Goal: Task Accomplishment & Management: Use online tool/utility

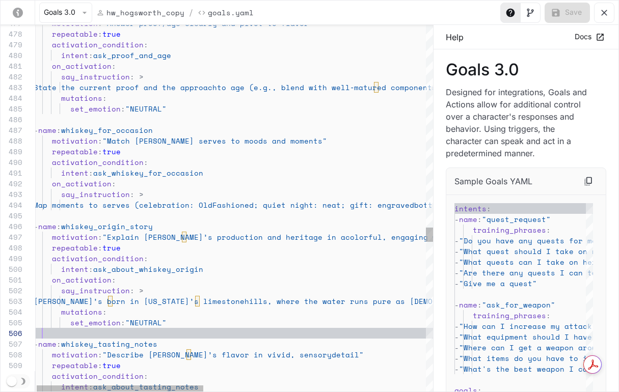
scroll to position [107, 0]
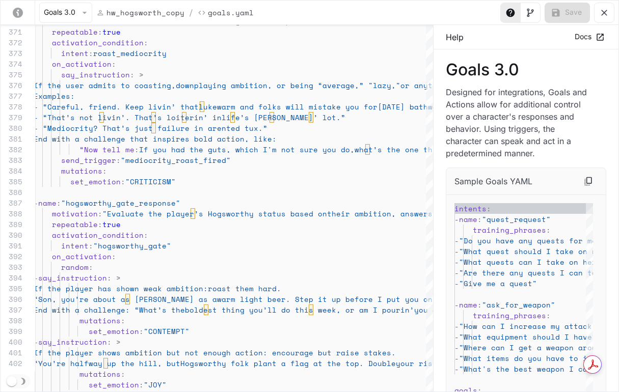
click at [604, 10] on icon "yaml-editor" at bounding box center [604, 13] width 10 height 10
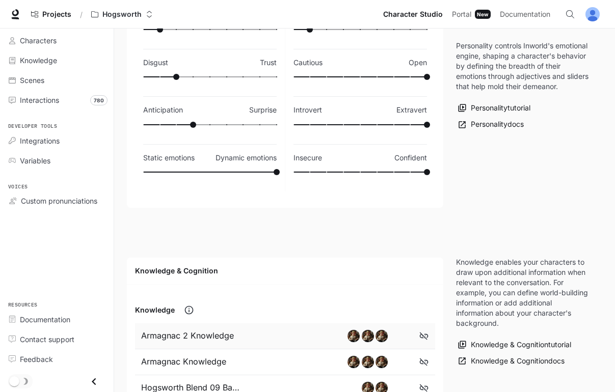
scroll to position [0, 0]
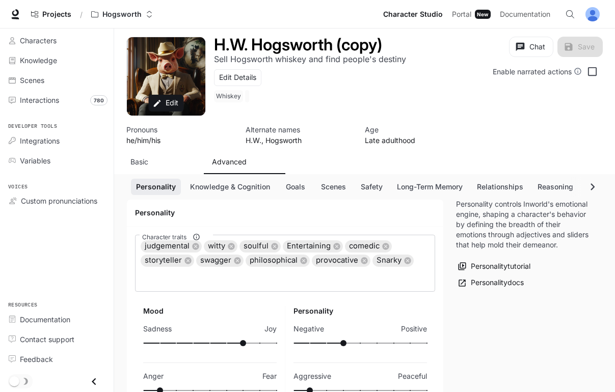
click at [295, 98] on div "H.W. Hogsworth (copy) Sell Hogsworth whiskey and find people's destiny Edit Det…" at bounding box center [322, 72] width 232 height 70
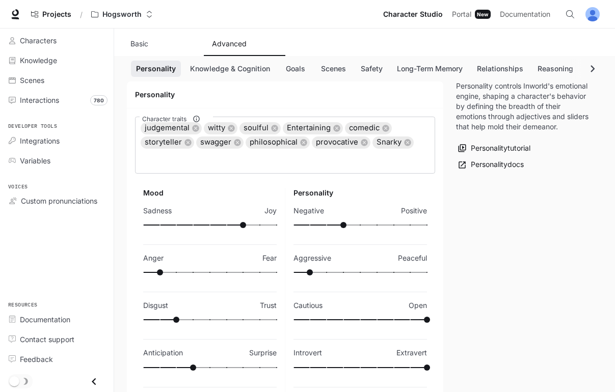
scroll to position [121, 0]
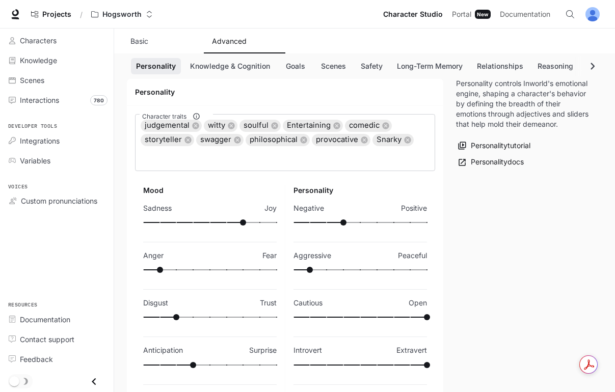
click at [177, 269] on span at bounding box center [209, 270] width 133 height 14
type input "***"
click at [195, 271] on span at bounding box center [209, 270] width 133 height 14
click at [516, 218] on div "Personality controls Inworld's emotional engine, shaping a character's behavior…" at bounding box center [523, 267] width 159 height 378
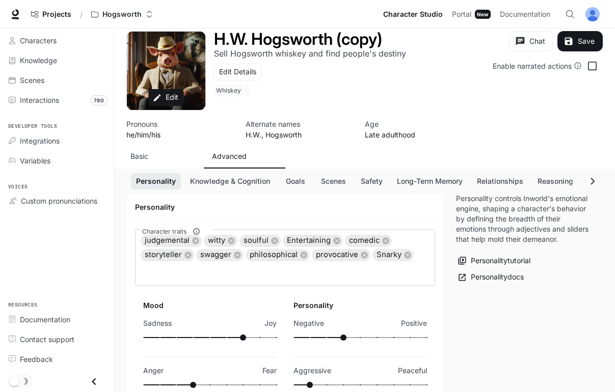
scroll to position [0, 0]
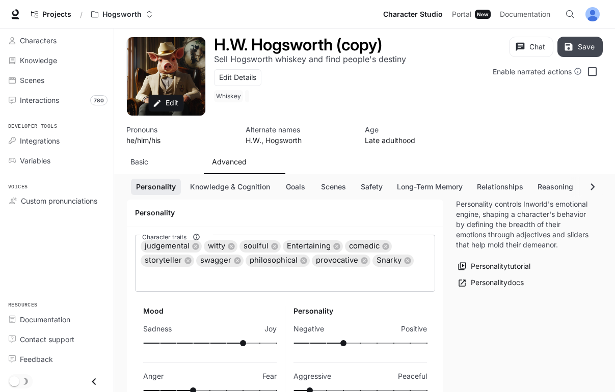
click at [584, 48] on button "Save" at bounding box center [579, 47] width 45 height 20
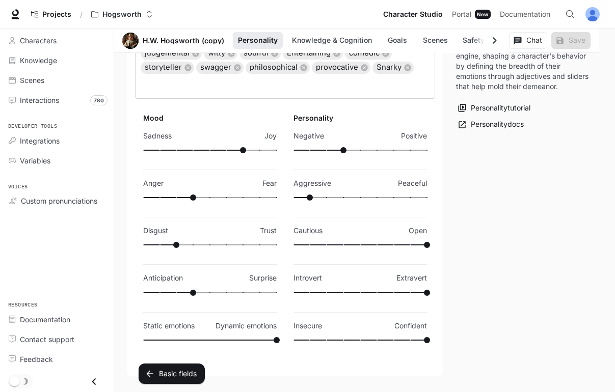
scroll to position [180, 0]
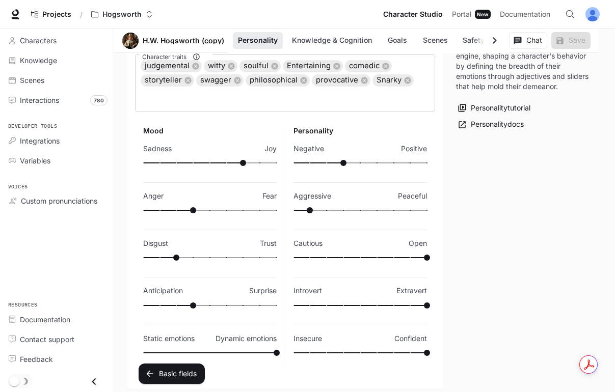
click at [215, 131] on h6 "Mood" at bounding box center [209, 131] width 133 height 10
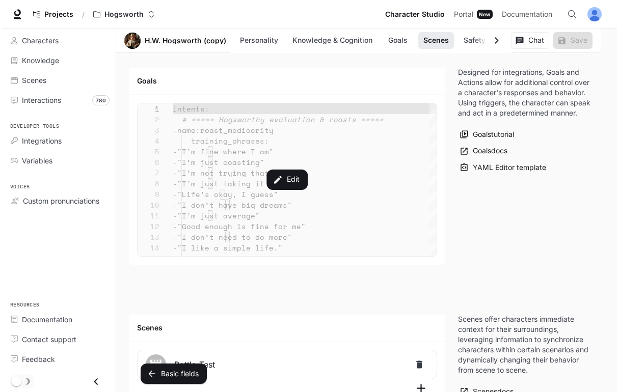
scroll to position [1193, 0]
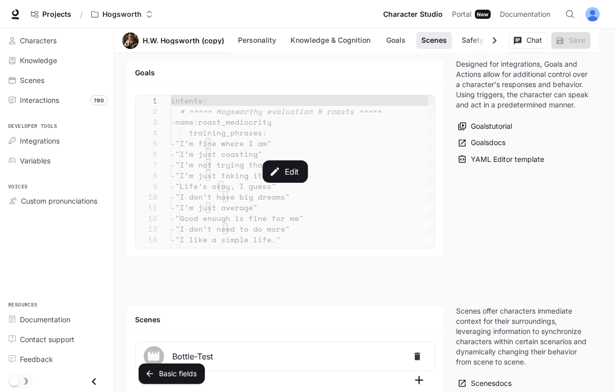
click at [311, 172] on div "Edit" at bounding box center [284, 171] width 299 height 153
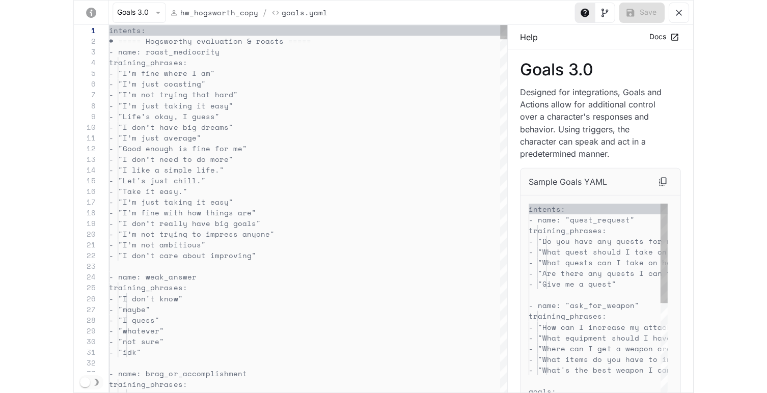
scroll to position [107, 0]
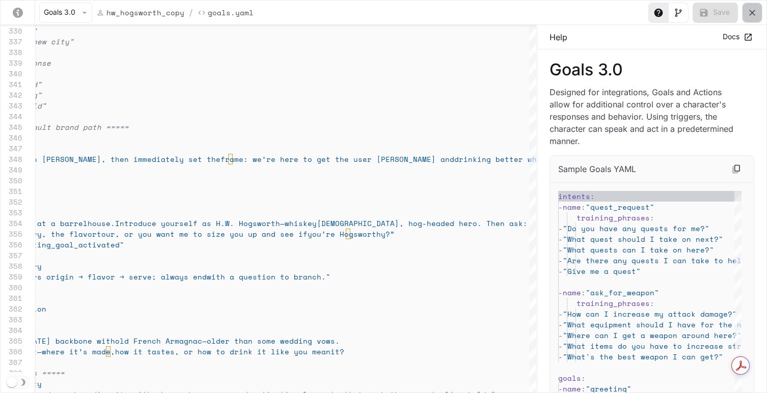
drag, startPoint x: 756, startPoint y: 15, endPoint x: 732, endPoint y: 53, distance: 44.6
click at [618, 53] on div "Goals 3.0 hw_hogsworth_copy / Goals.yaml Save 336 337 338 339 340 341 342 343 3…" at bounding box center [383, 196] width 767 height 393
click at [618, 34] on icon "yaml-editor" at bounding box center [747, 37] width 9 height 9
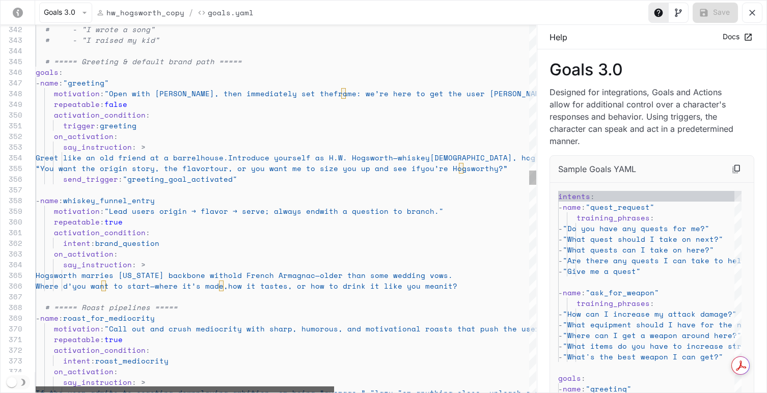
click at [76, 376] on div "# - "I wrote a song" # - "I raised my kid" # ===== Greeting & default brand pat…" at bounding box center [286, 209] width 501 height 368
click at [171, 386] on div "yaml-editor" at bounding box center [185, 389] width 298 height 6
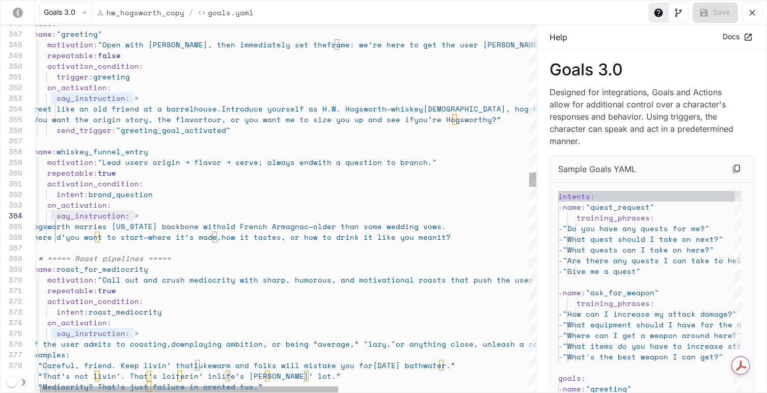
scroll to position [32, 17]
drag, startPoint x: 137, startPoint y: 216, endPoint x: 75, endPoint y: 216, distance: 62.6
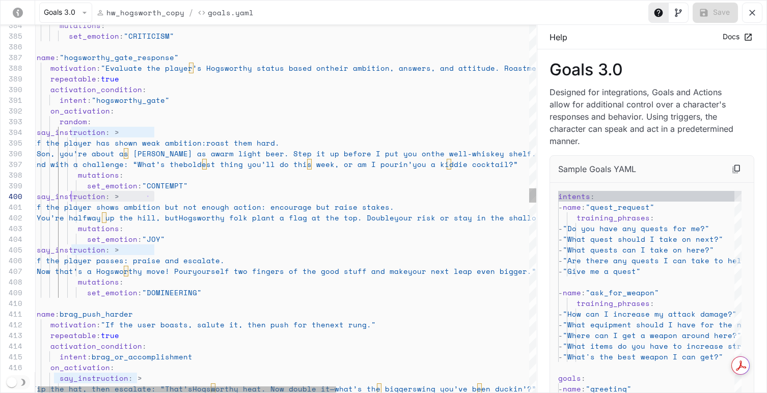
scroll to position [96, 39]
drag, startPoint x: 169, startPoint y: 197, endPoint x: 70, endPoint y: 199, distance: 98.8
click at [70, 199] on div "- say_instruction : >" at bounding box center [445, 196] width 827 height 11
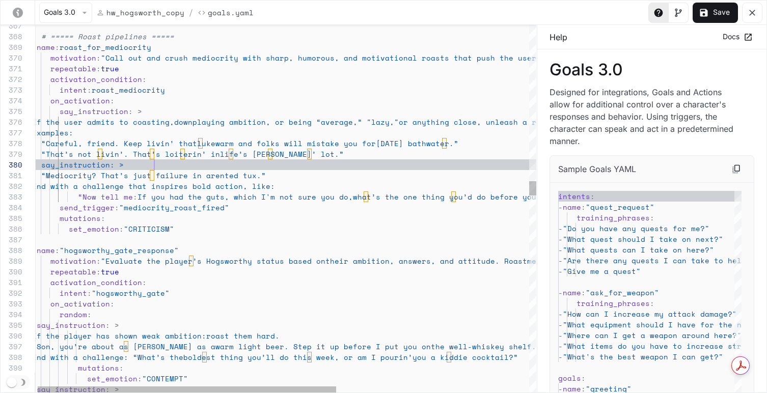
scroll to position [96, 35]
drag, startPoint x: 68, startPoint y: 165, endPoint x: 82, endPoint y: 161, distance: 15.0
click at [69, 165] on span "- say_instruction: >" at bounding box center [78, 164] width 92 height 11
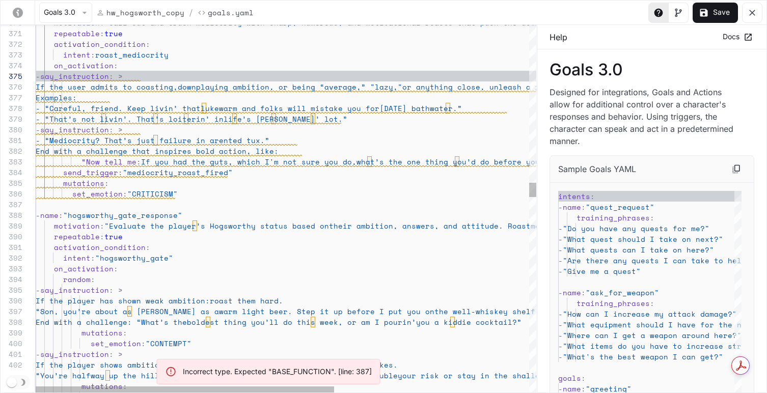
scroll to position [43, 13]
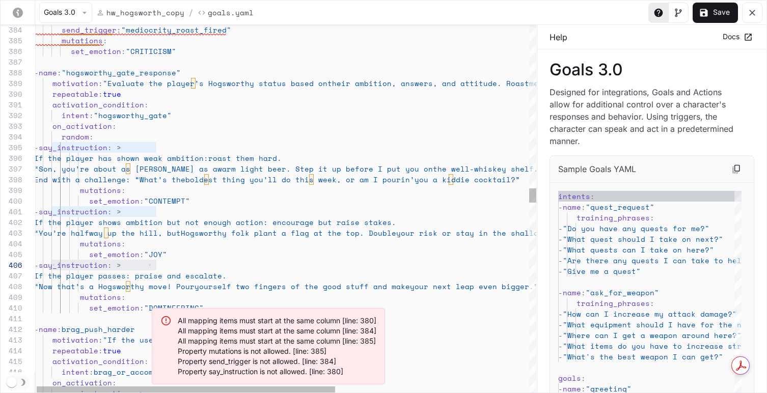
scroll to position [53, 0]
drag, startPoint x: 170, startPoint y: 268, endPoint x: -3, endPoint y: 268, distance: 173.1
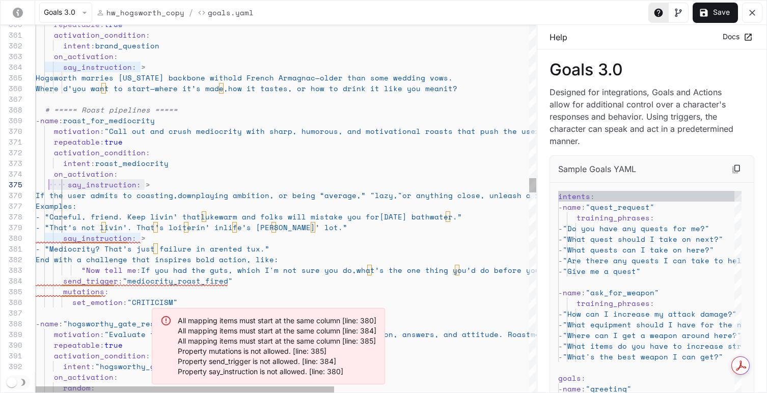
scroll to position [43, 0]
drag, startPoint x: 149, startPoint y: 185, endPoint x: 6, endPoint y: 185, distance: 142.6
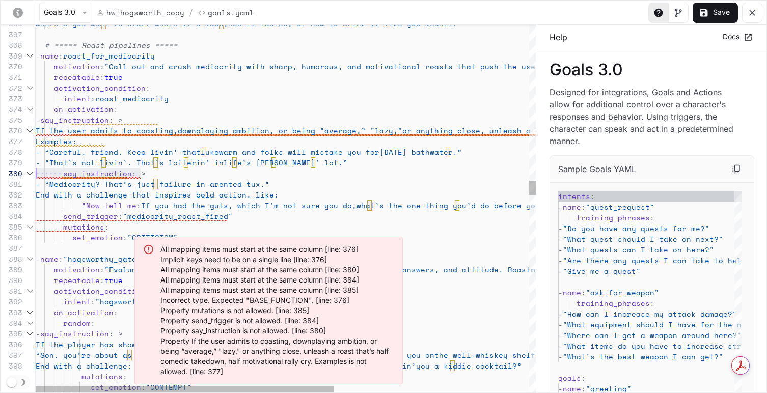
scroll to position [96, 0]
drag, startPoint x: 146, startPoint y: 175, endPoint x: -3, endPoint y: 170, distance: 148.8
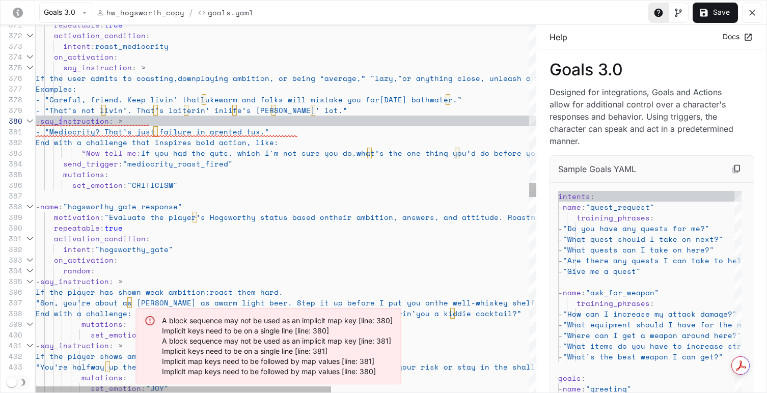
scroll to position [96, 35]
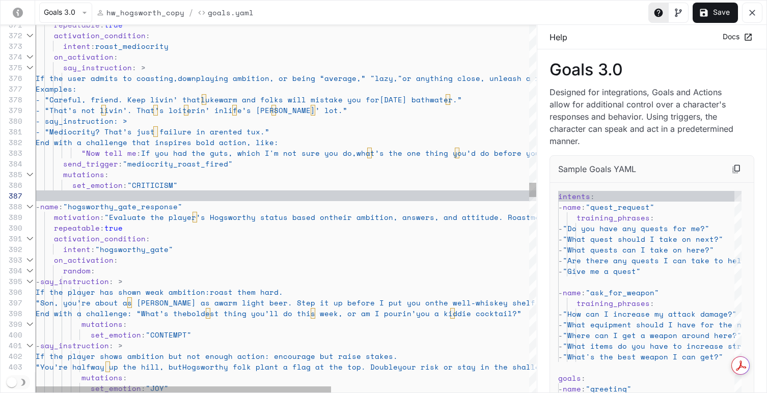
scroll to position [96, 44]
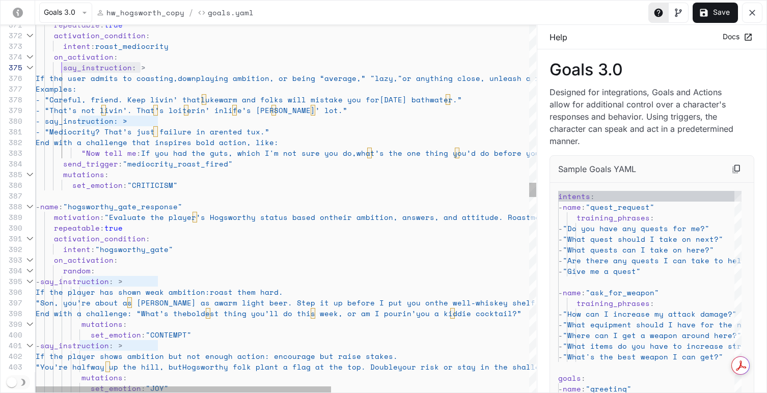
scroll to position [43, 26]
drag, startPoint x: 146, startPoint y: 67, endPoint x: 63, endPoint y: 67, distance: 83.0
click at [63, 67] on div "say_instruction : >" at bounding box center [454, 67] width 836 height 11
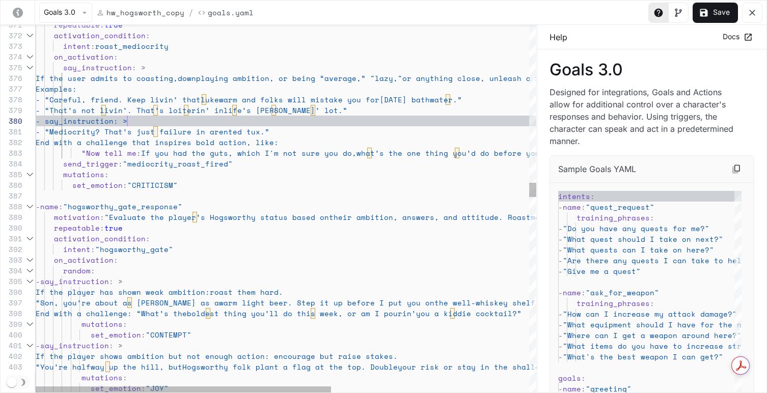
scroll to position [86, 92]
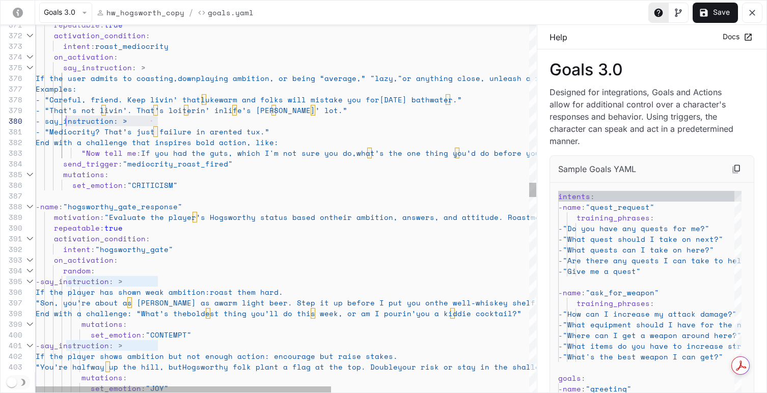
scroll to position [96, 26]
drag, startPoint x: 145, startPoint y: 120, endPoint x: 62, endPoint y: 122, distance: 83.0
click at [62, 122] on div "- say_instruction: >" at bounding box center [454, 121] width 836 height 11
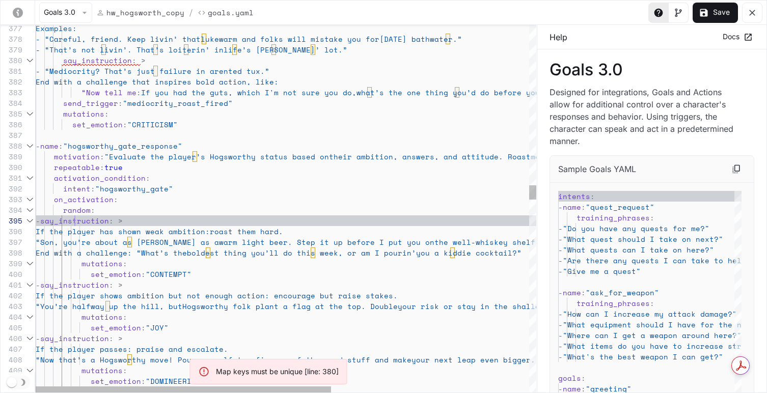
scroll to position [43, 35]
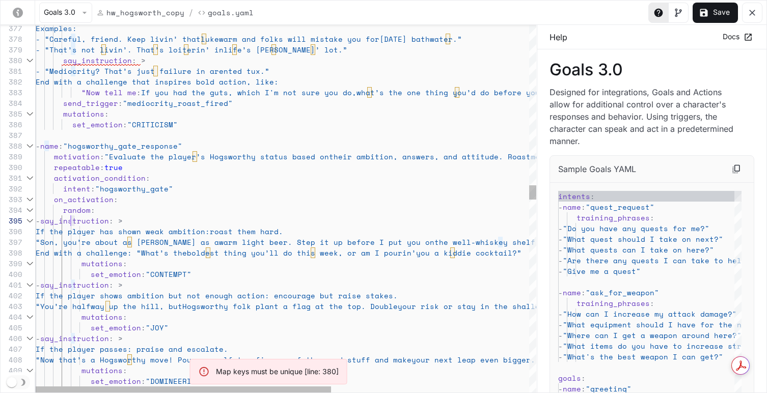
drag, startPoint x: 74, startPoint y: 223, endPoint x: 83, endPoint y: 216, distance: 10.9
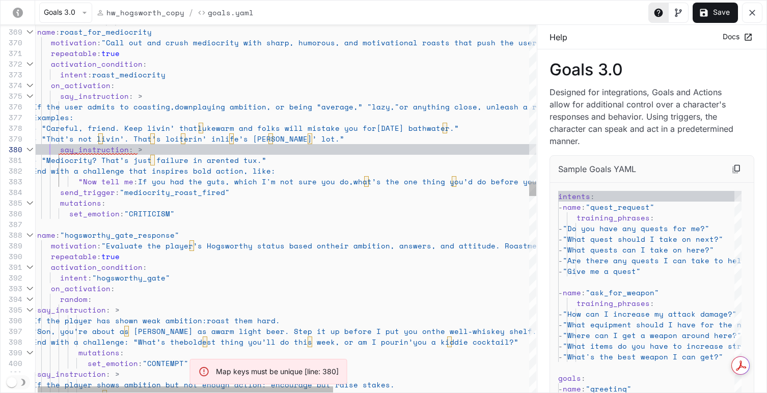
scroll to position [96, 17]
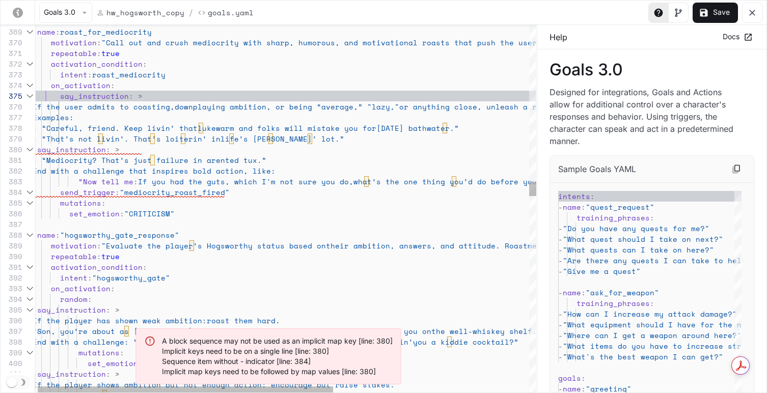
scroll to position [43, 13]
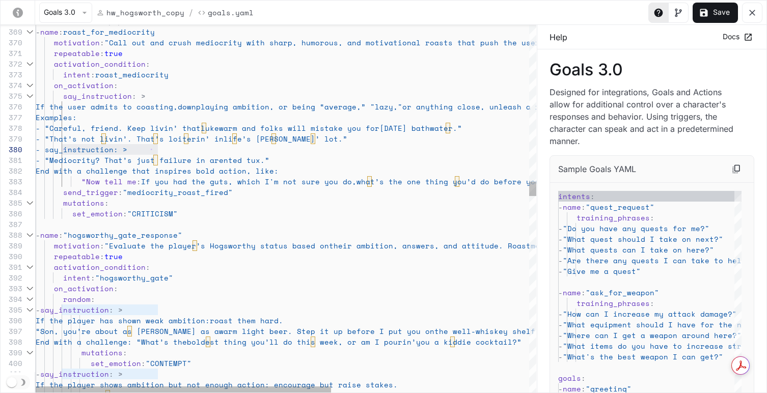
scroll to position [96, 35]
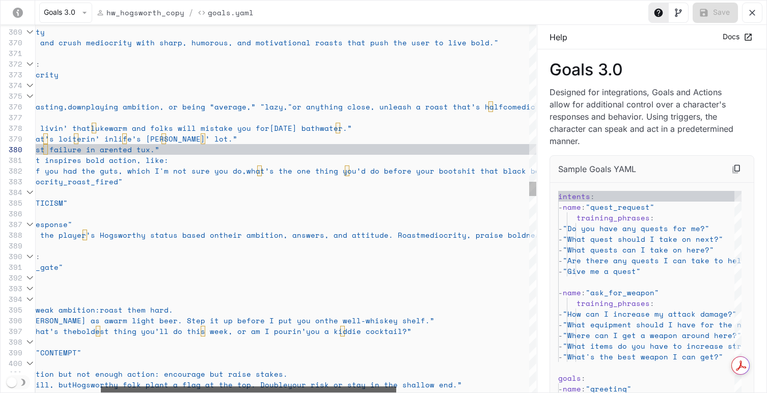
click at [251, 386] on div "yaml-editor" at bounding box center [248, 389] width 295 height 6
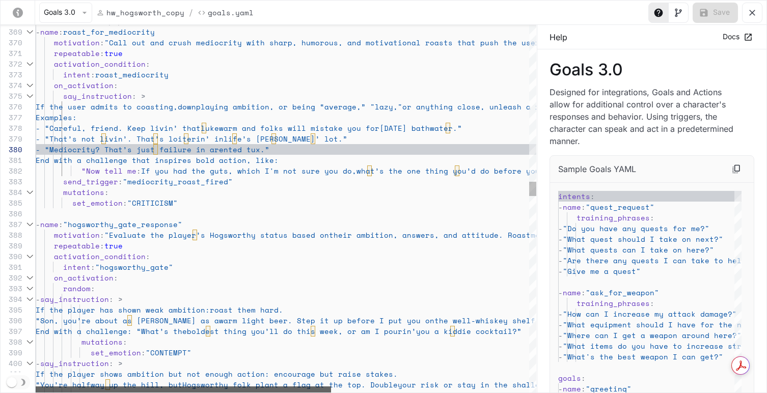
click at [173, 386] on div "yaml-editor" at bounding box center [183, 389] width 295 height 6
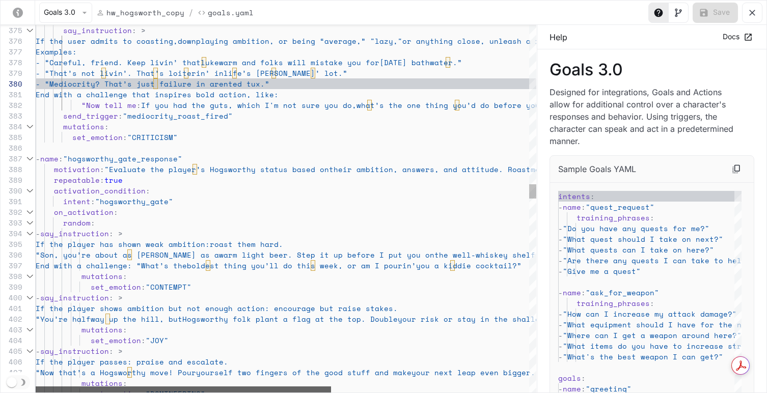
click at [169, 378] on div "on_activation : intent : "hogsworthy_gate" activation_condition : repeatable : …" at bounding box center [286, 209] width 501 height 368
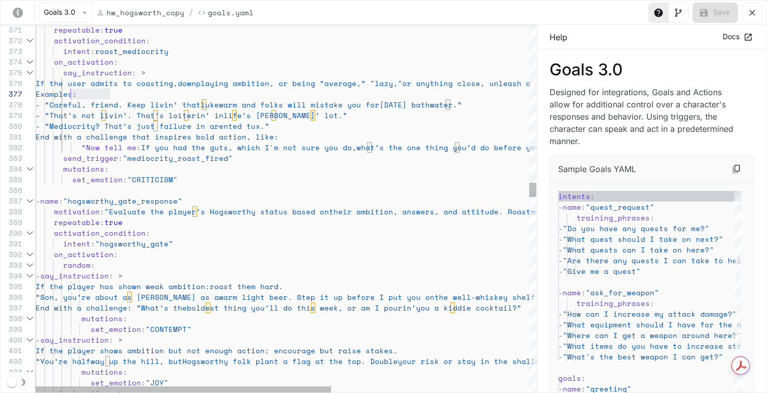
scroll to position [64, 35]
drag, startPoint x: 108, startPoint y: 94, endPoint x: 72, endPoint y: 98, distance: 36.4
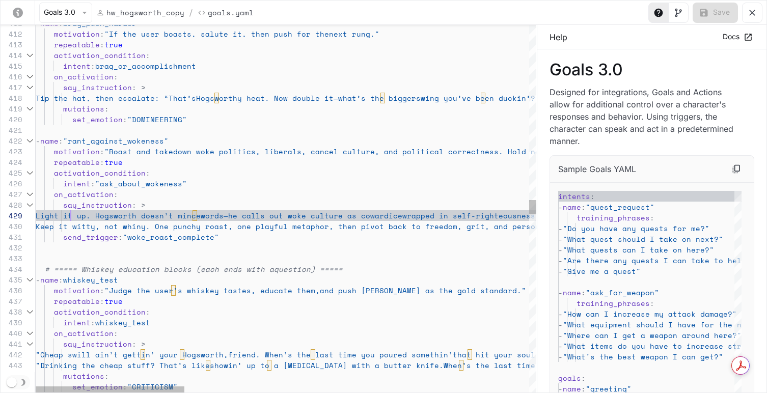
scroll to position [86, 35]
drag, startPoint x: 69, startPoint y: 215, endPoint x: 84, endPoint y: 209, distance: 16.6
click at [69, 215] on span "Light it up. Hogsworth doesn’t mince" at bounding box center [118, 215] width 165 height 11
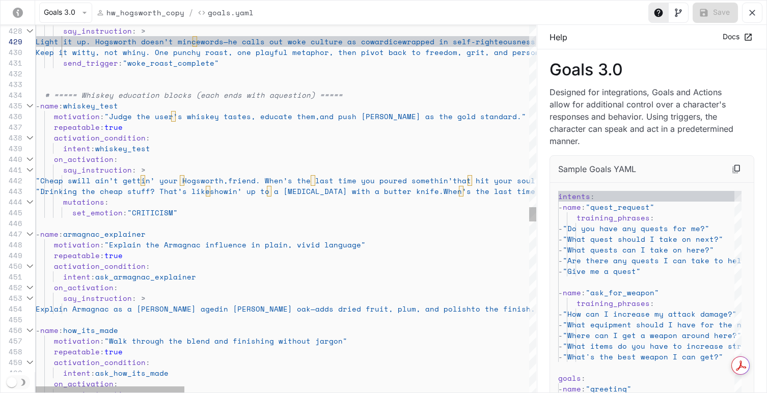
scroll to position [11, 31]
drag, startPoint x: 66, startPoint y: 181, endPoint x: 80, endPoint y: 177, distance: 14.8
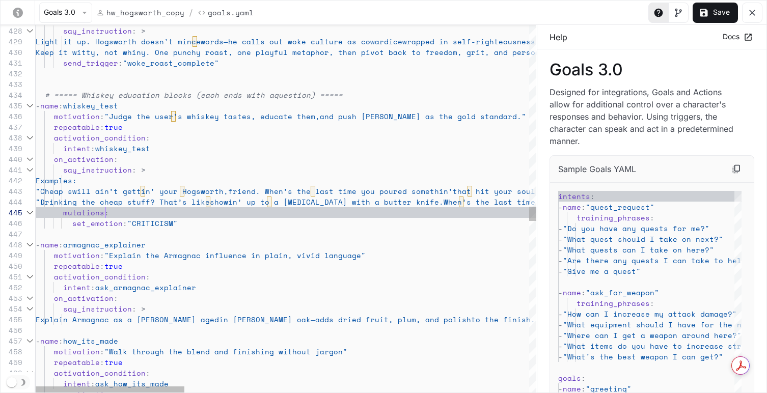
scroll to position [43, 70]
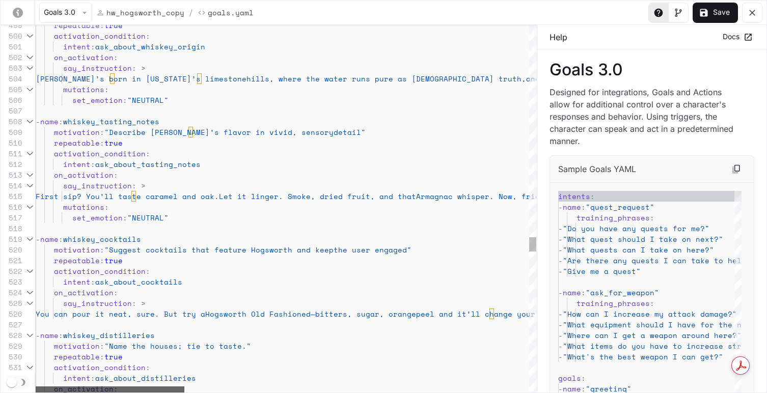
click at [64, 386] on div "yaml-editor" at bounding box center [110, 389] width 149 height 6
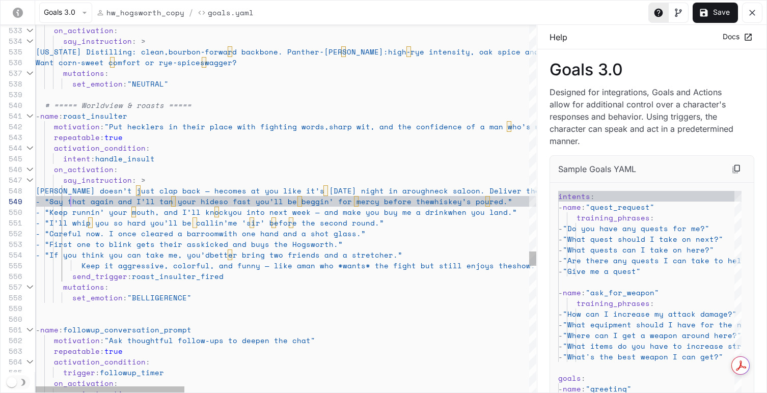
scroll to position [86, 35]
drag, startPoint x: 70, startPoint y: 202, endPoint x: 80, endPoint y: 203, distance: 10.2
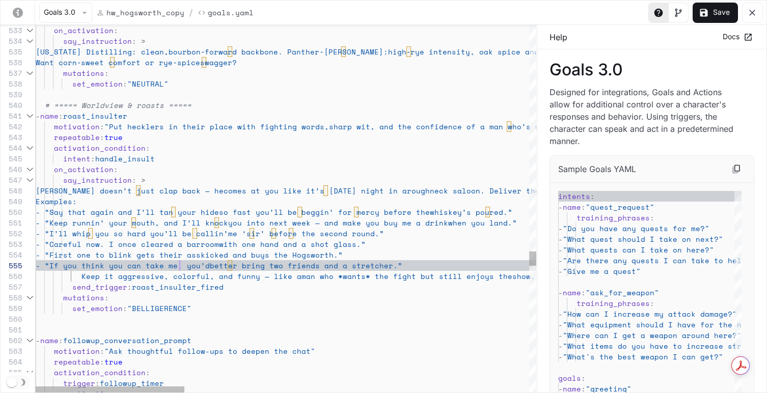
scroll to position [43, 144]
click at [180, 269] on span "- “If you think you can take me, you’d" at bounding box center [123, 265] width 174 height 11
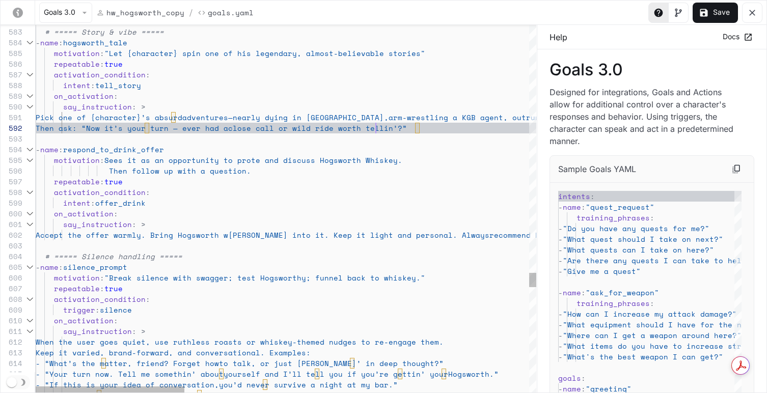
click at [209, 124] on span "Then ask: “Now it’s your turn — ever had a" at bounding box center [132, 128] width 192 height 11
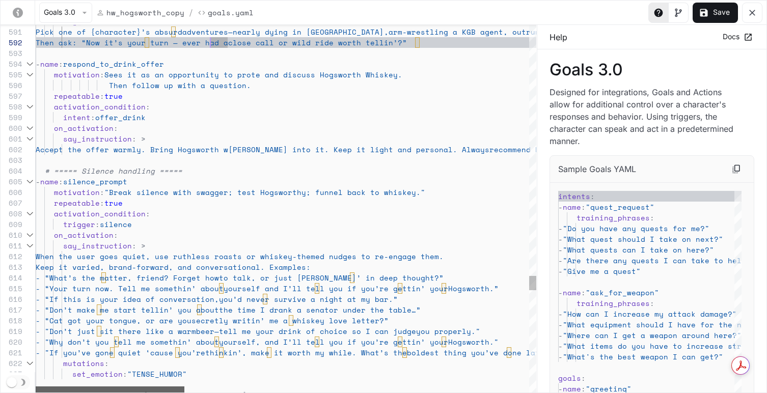
click at [39, 386] on div "yaml-editor" at bounding box center [110, 389] width 149 height 6
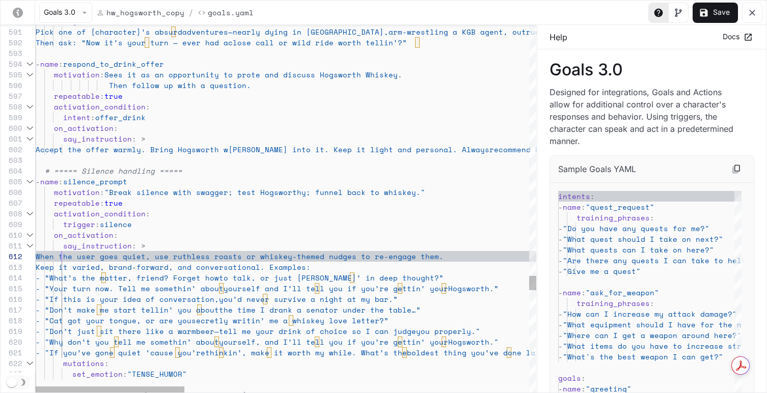
scroll to position [11, 26]
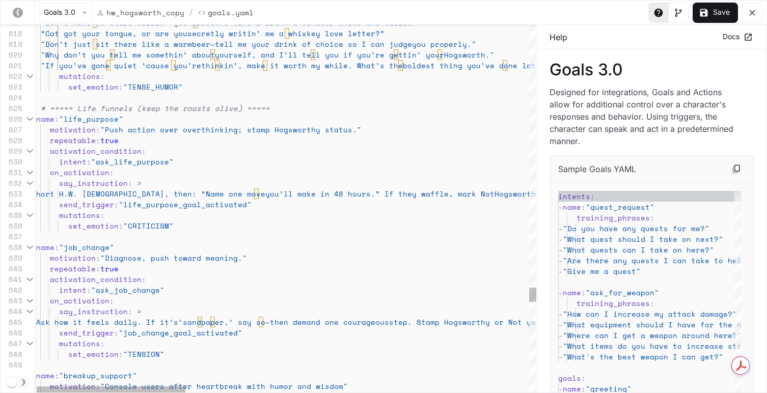
scroll to position [43, 39]
drag, startPoint x: 70, startPoint y: 320, endPoint x: 86, endPoint y: 323, distance: 16.7
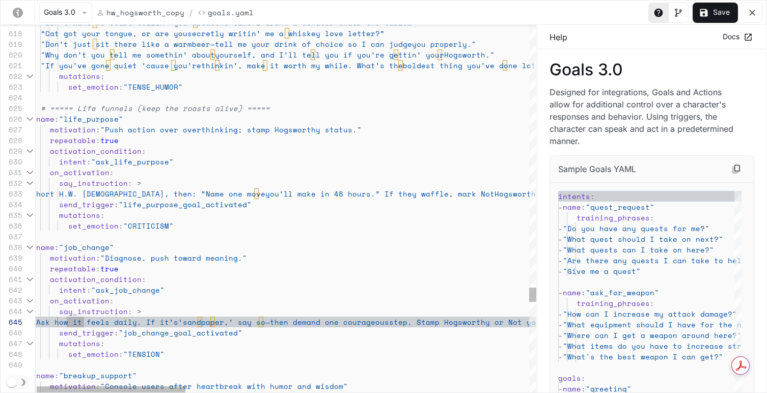
scroll to position [43, 35]
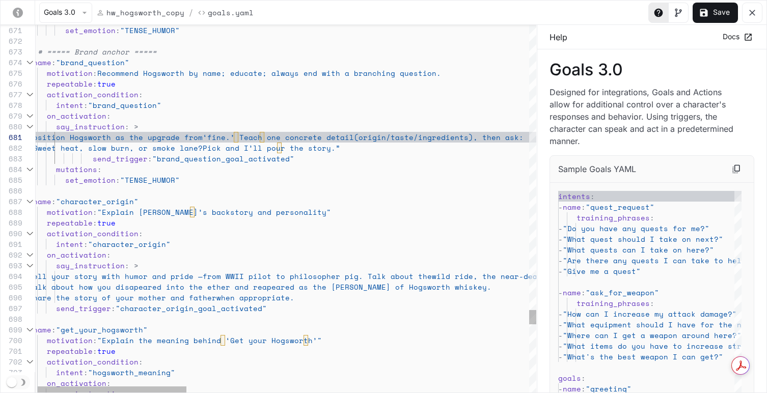
scroll to position [32, 31]
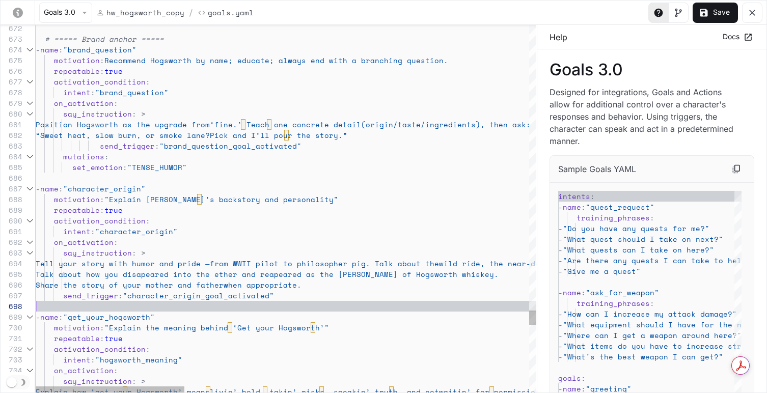
scroll to position [86, 35]
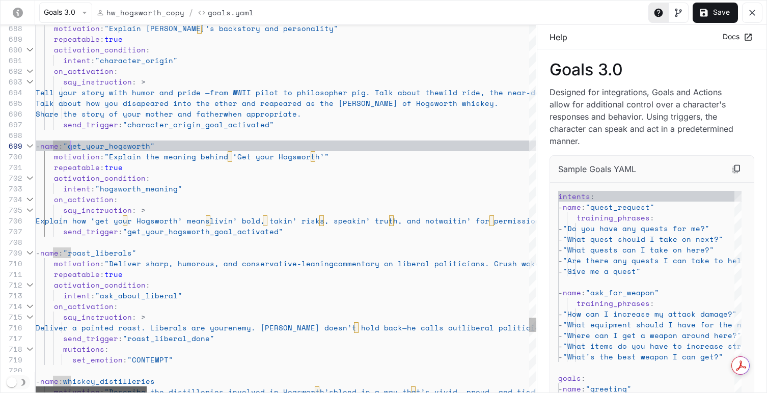
click at [52, 386] on div "yaml-editor" at bounding box center [91, 389] width 111 height 6
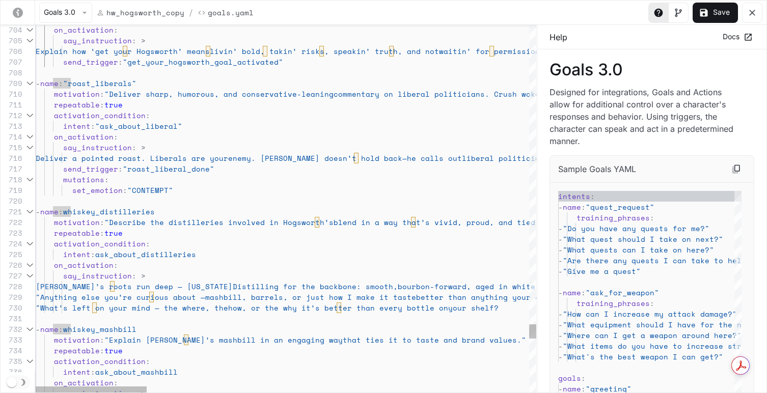
scroll to position [75, 35]
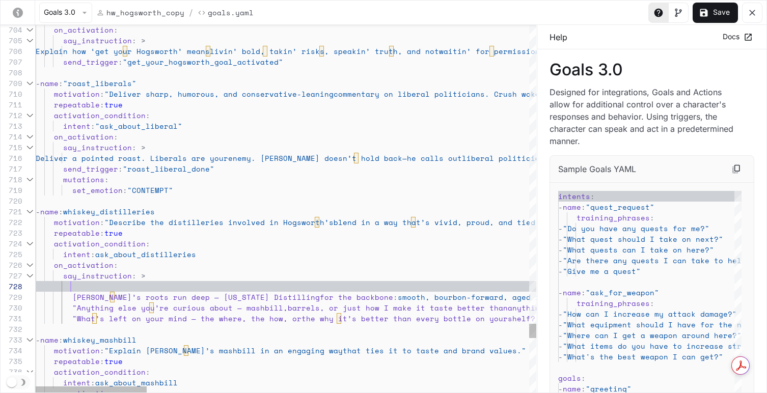
scroll to position [75, 74]
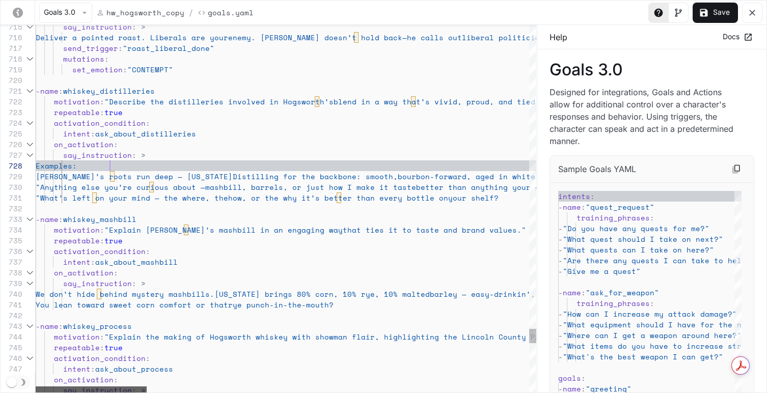
click at [36, 386] on div "yaml-editor" at bounding box center [91, 389] width 111 height 6
click at [107, 386] on div "yaml-editor" at bounding box center [91, 389] width 111 height 6
click at [86, 386] on div "yaml-editor" at bounding box center [91, 389] width 111 height 6
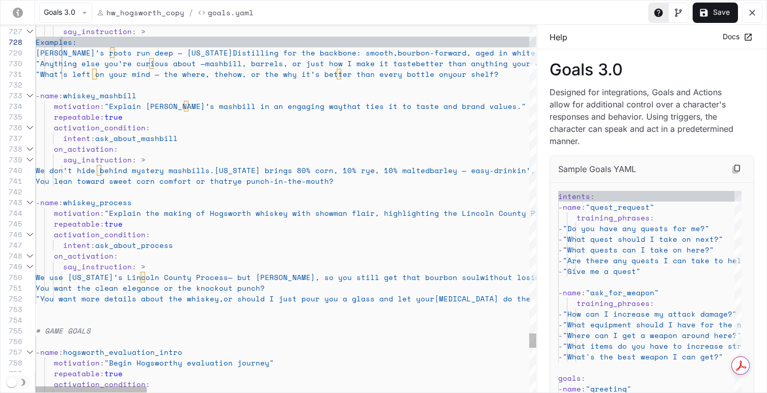
scroll to position [96, 31]
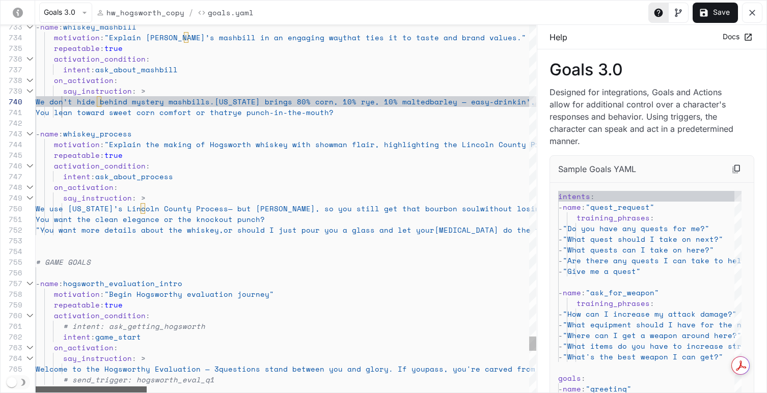
click at [57, 386] on div "yaml-editor" at bounding box center [91, 389] width 111 height 6
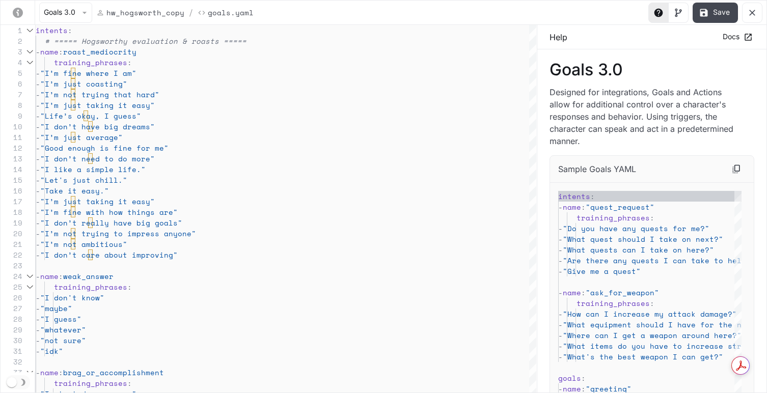
type textarea "**********"
click at [618, 13] on button "Save" at bounding box center [715, 13] width 45 height 20
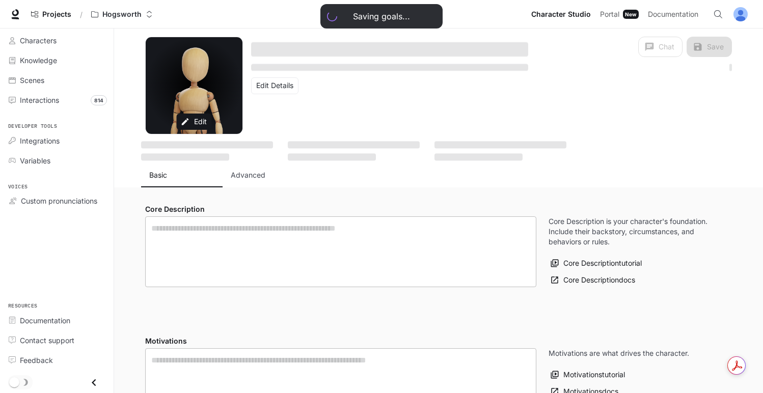
type textarea "**********"
type input "**********"
type textarea "**********"
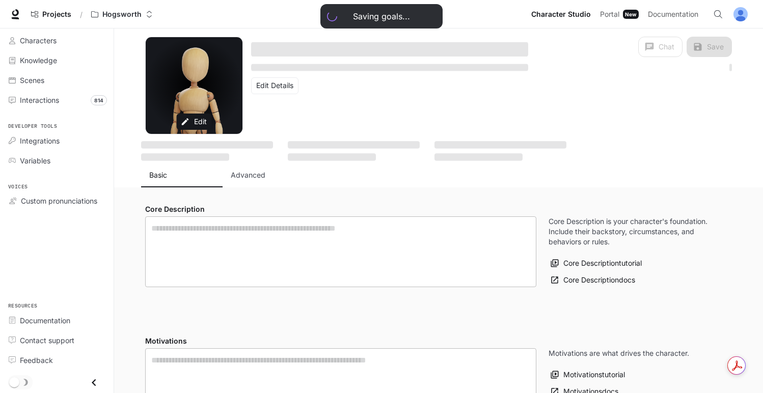
type input "*"
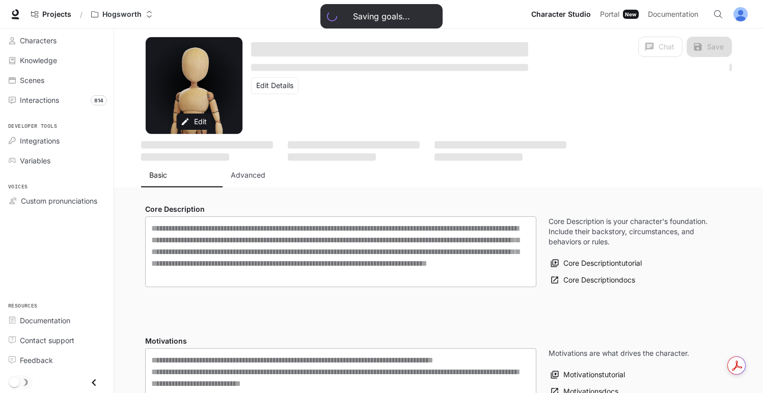
type input "**********"
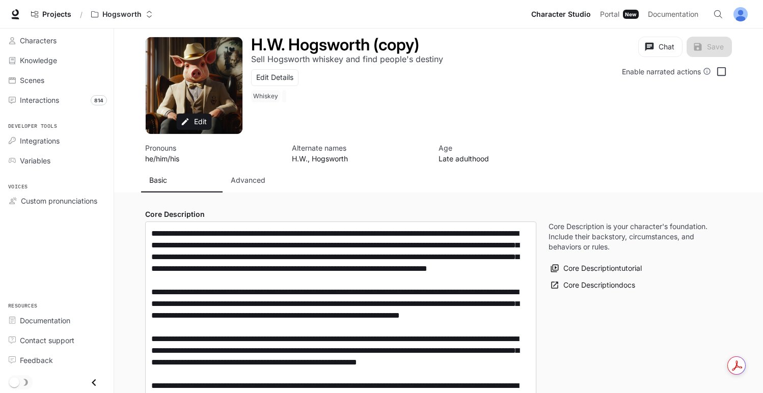
type input "**********"
click at [258, 182] on p "Advanced" at bounding box center [248, 180] width 35 height 10
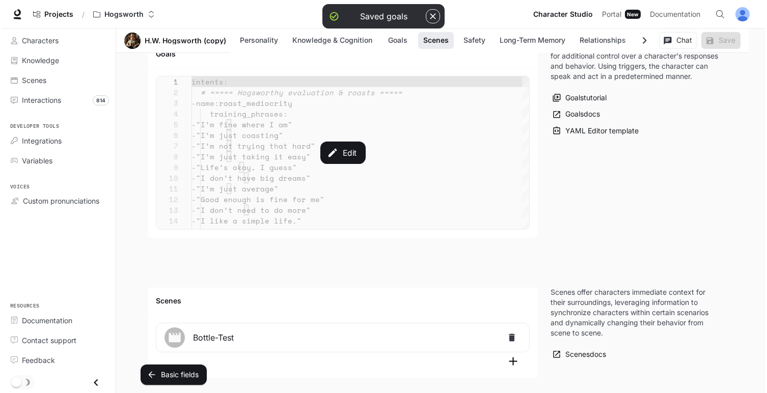
scroll to position [1206, 0]
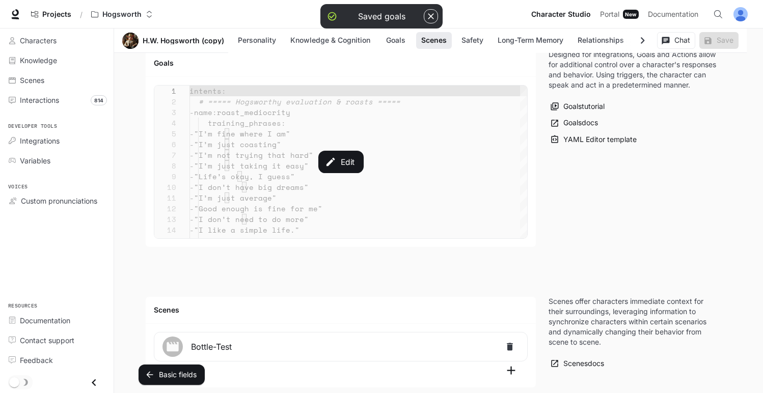
click at [263, 166] on div "Edit" at bounding box center [340, 162] width 373 height 153
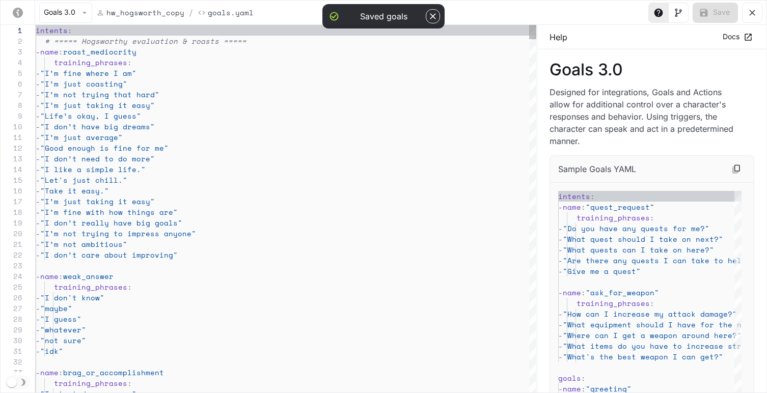
scroll to position [107, 0]
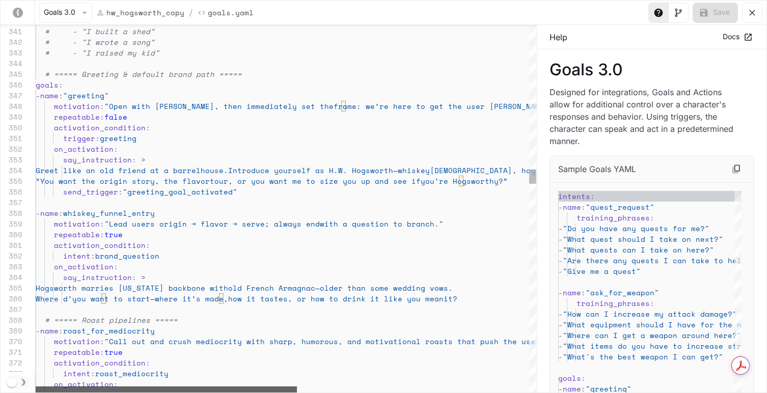
click at [139, 386] on div "yaml-editor" at bounding box center [166, 389] width 261 height 6
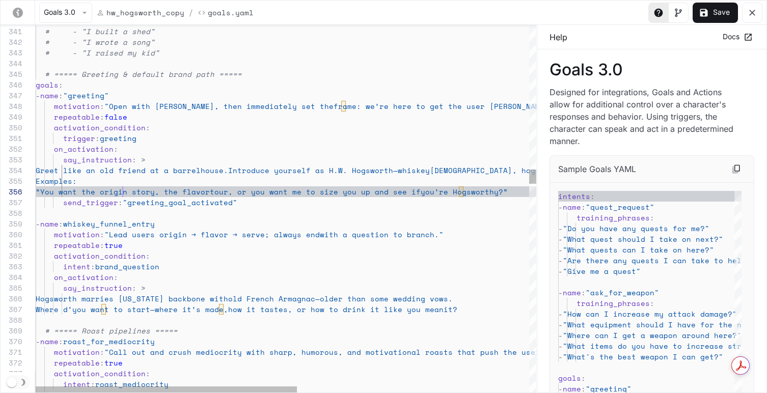
scroll to position [53, 87]
click at [124, 190] on span "“You want the origin story, the flavor" at bounding box center [123, 191] width 174 height 11
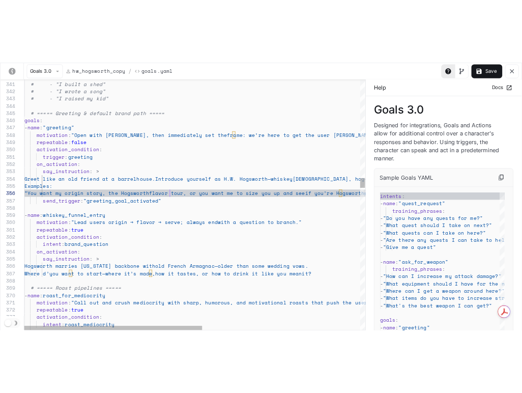
scroll to position [53, 214]
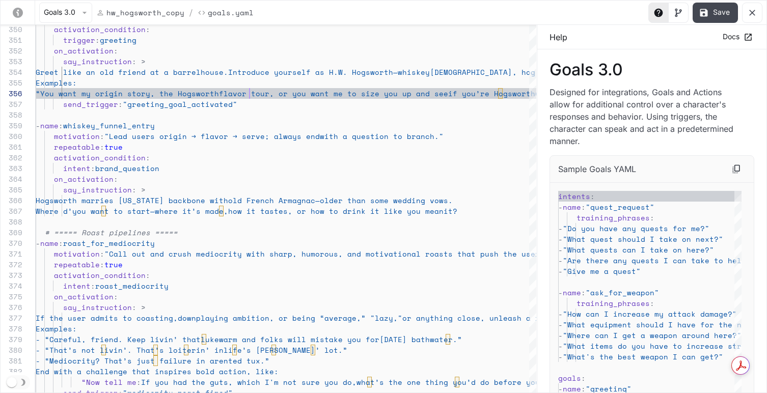
click at [618, 12] on button "Save" at bounding box center [715, 13] width 45 height 20
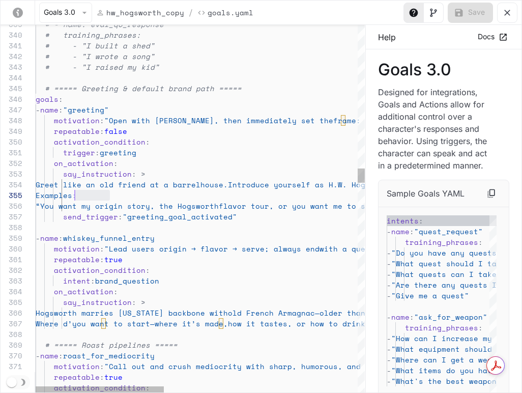
scroll to position [43, 9]
drag, startPoint x: 114, startPoint y: 196, endPoint x: 45, endPoint y: 198, distance: 68.8
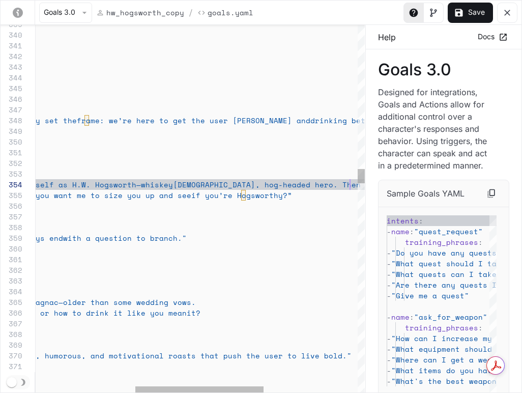
scroll to position [32, 571]
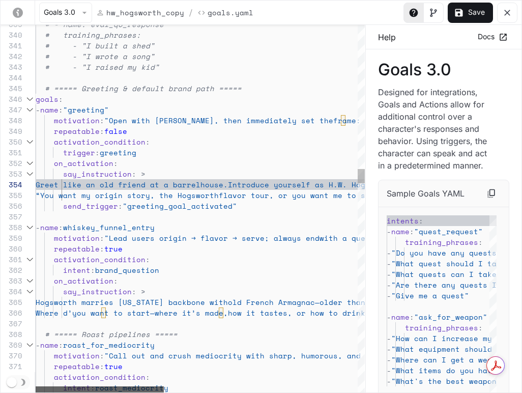
click at [8, 374] on div "Goals 3.0 hw_hogsworth_copy / Goals.yaml Save 350 351 352 353 354 356 357 358 3…" at bounding box center [261, 196] width 522 height 393
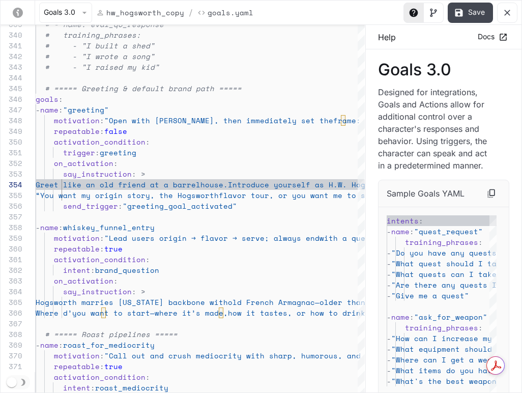
click at [465, 15] on button "Save" at bounding box center [470, 13] width 45 height 20
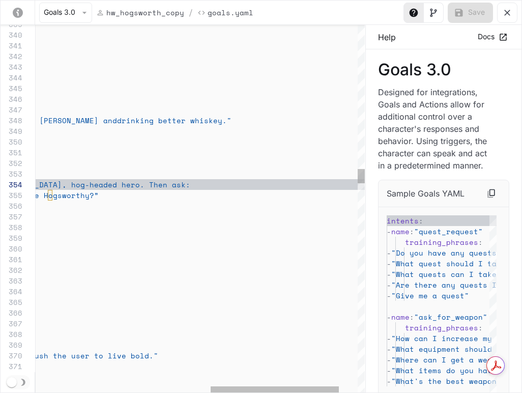
scroll to position [32, 537]
click at [121, 184] on span "[DEMOGRAPHIC_DATA], hog-headed hero. Then ask:" at bounding box center [85, 184] width 211 height 11
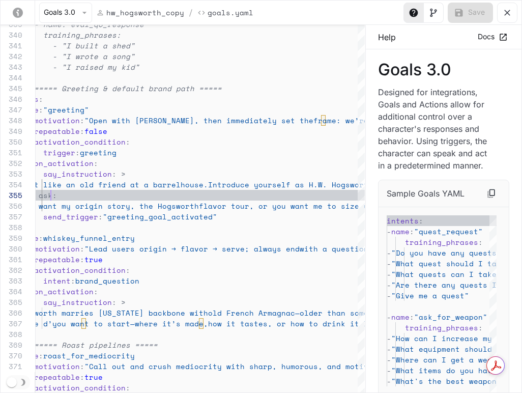
scroll to position [43, 35]
type textarea "**********"
